Goal: Navigation & Orientation: Go to known website

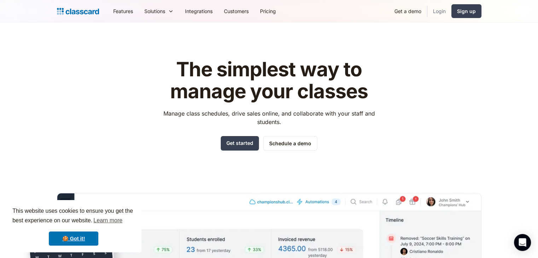
click at [434, 11] on link "Login" at bounding box center [440, 11] width 24 height 16
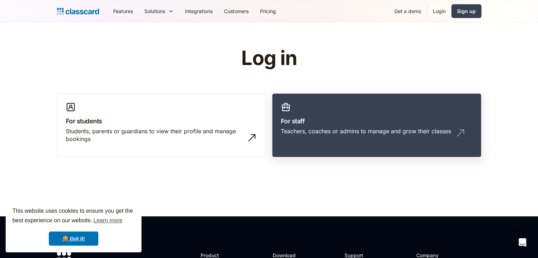
click at [362, 139] on div "Teachers, coaches or admins to manage and grow their classes" at bounding box center [377, 133] width 192 height 13
